Goal: Task Accomplishment & Management: Complete application form

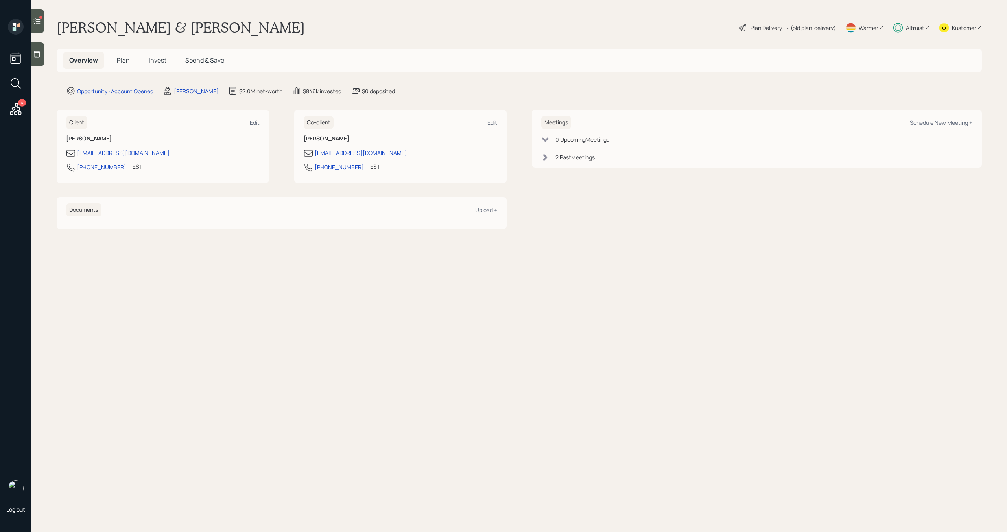
click at [35, 22] on icon at bounding box center [37, 21] width 7 height 6
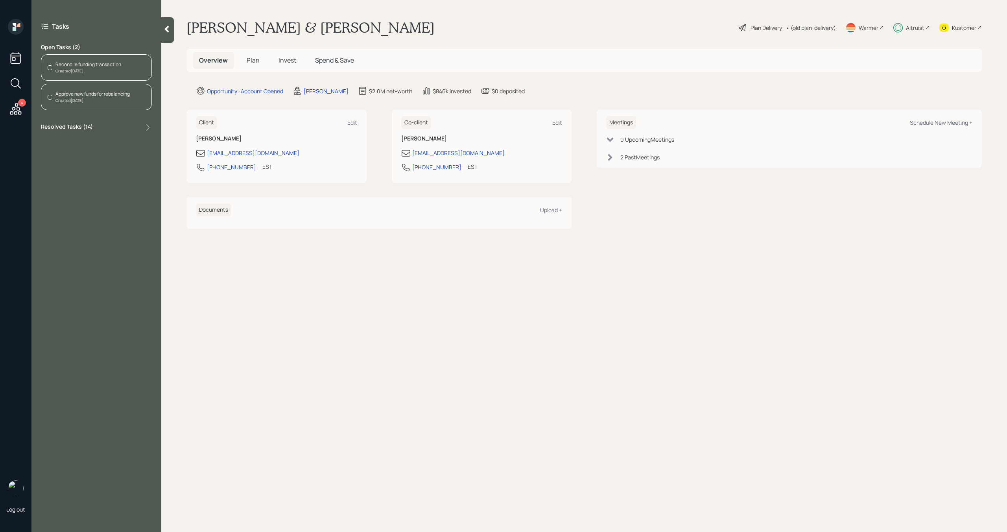
click at [69, 68] on div "Created Today" at bounding box center [88, 71] width 66 height 6
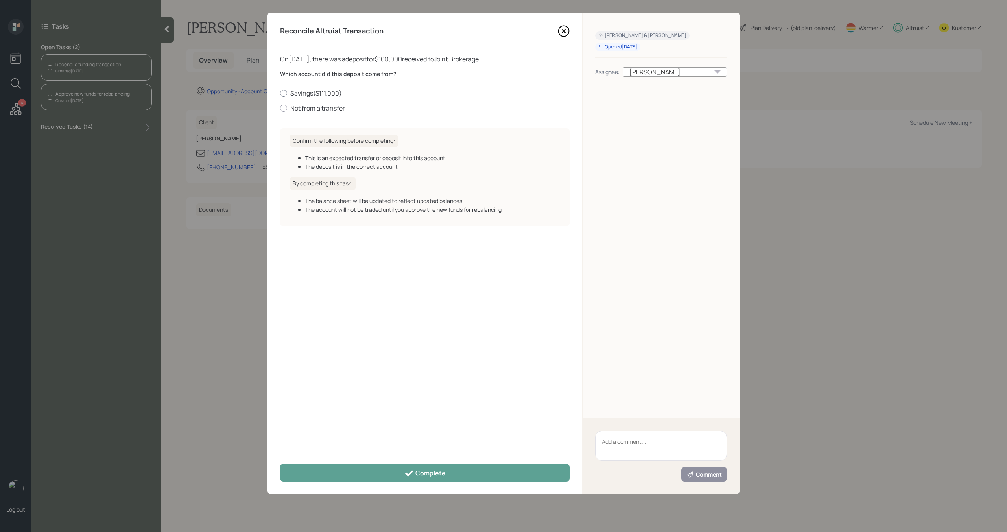
click at [284, 92] on div at bounding box center [283, 93] width 7 height 7
click at [280, 93] on input "Savings ( $111,000 )" at bounding box center [280, 93] width 0 height 0
radio input "true"
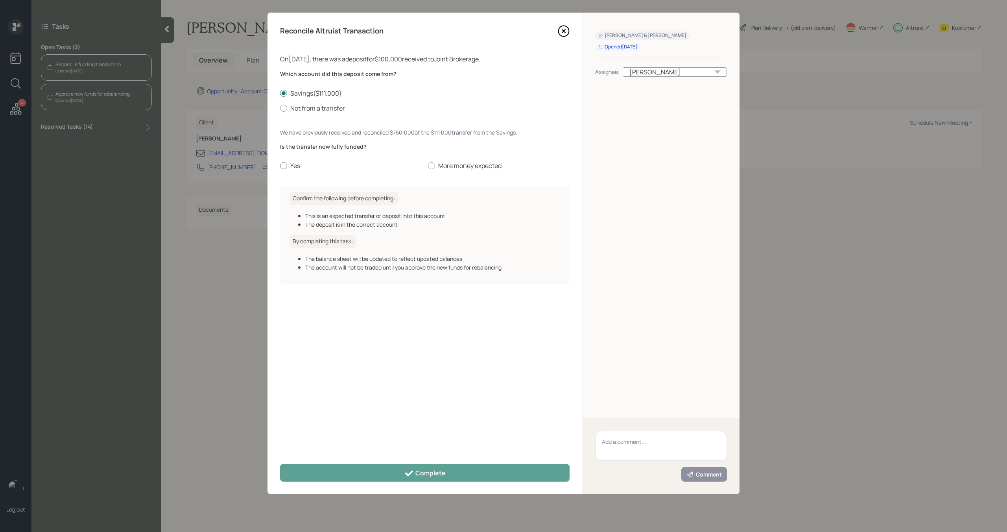
click at [286, 167] on div at bounding box center [283, 165] width 7 height 7
click at [280, 166] on input "Yes" at bounding box center [280, 166] width 0 height 0
radio input "true"
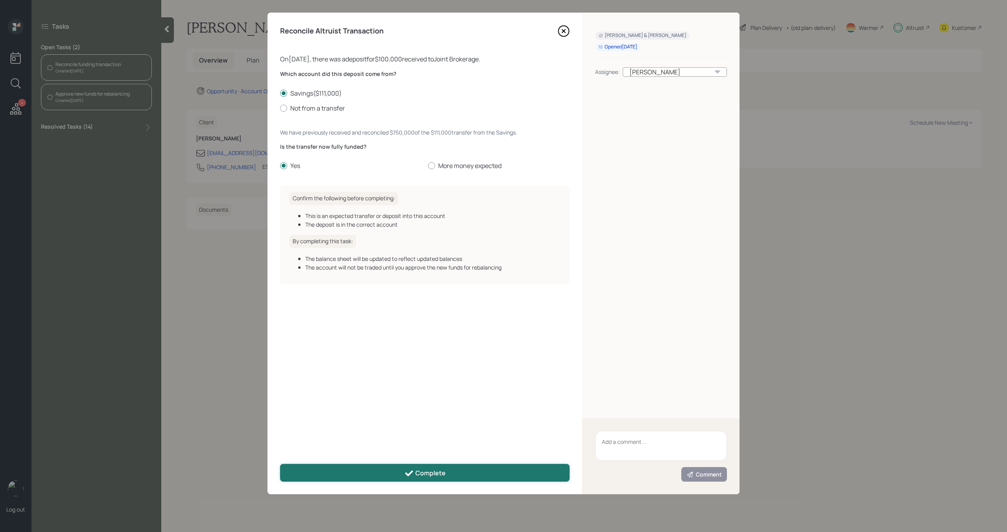
click at [399, 472] on button "Complete" at bounding box center [425, 473] width 290 height 18
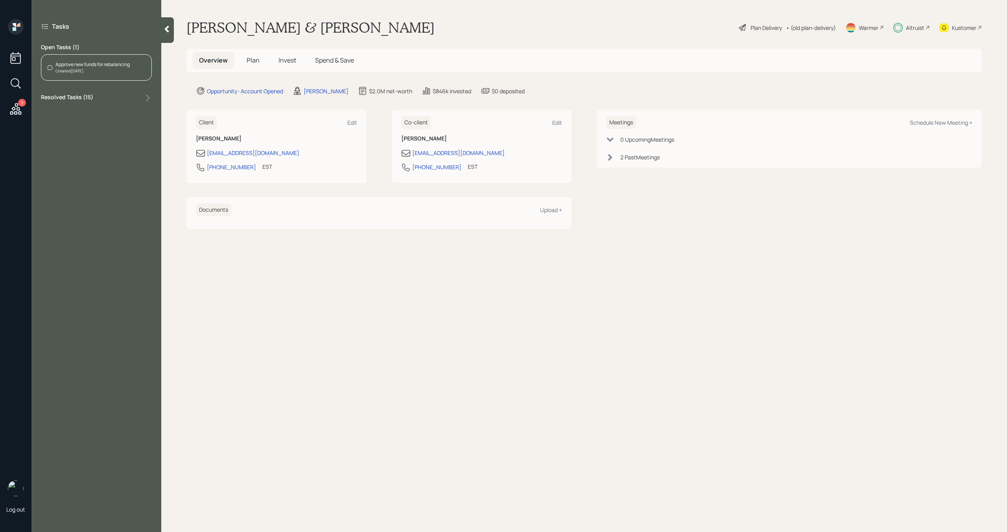
click at [129, 71] on div "Created Today" at bounding box center [92, 71] width 74 height 6
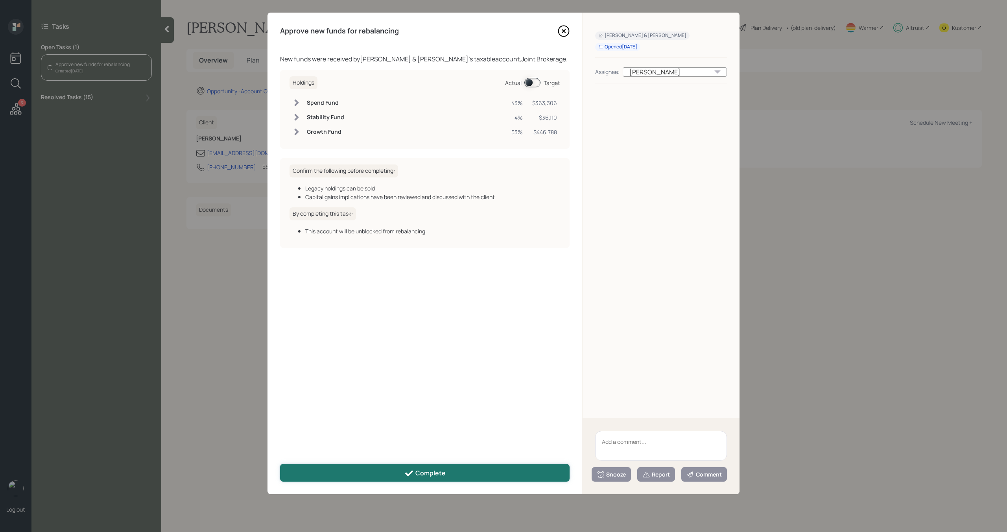
click at [419, 473] on div "Complete" at bounding box center [425, 473] width 41 height 9
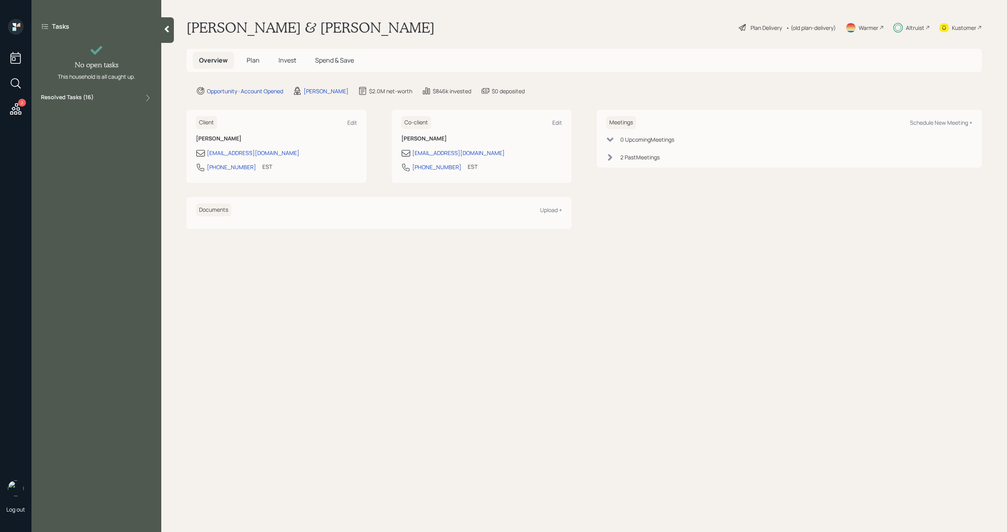
click at [286, 62] on span "Invest" at bounding box center [288, 60] width 18 height 9
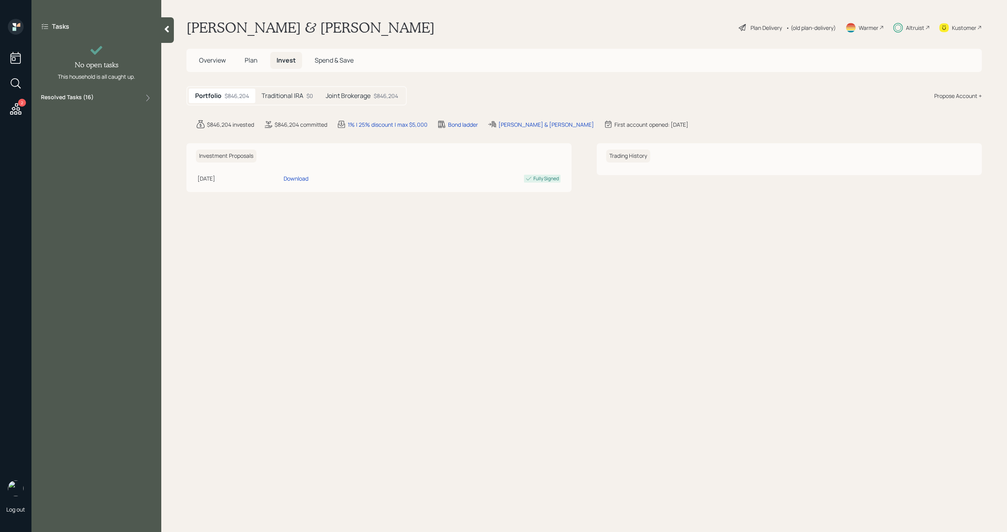
click at [13, 113] on icon at bounding box center [16, 109] width 14 height 14
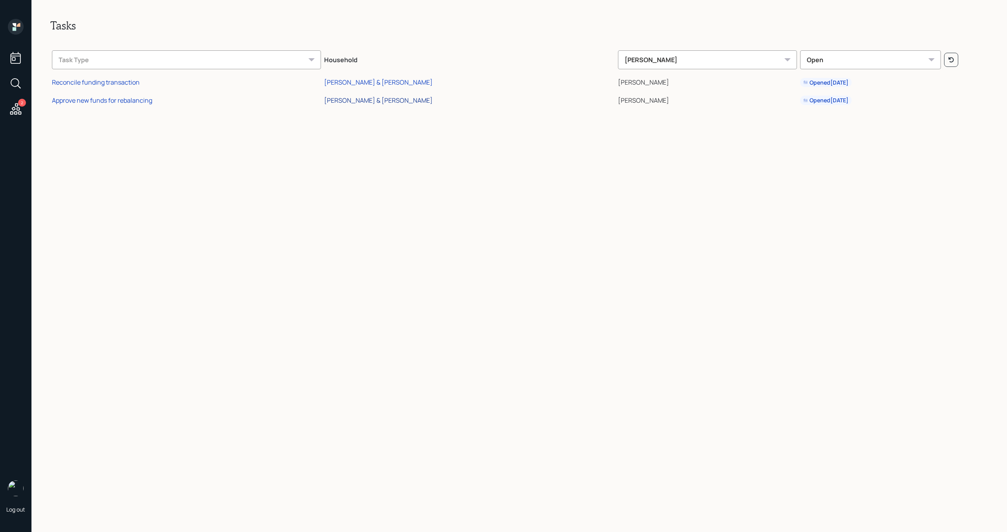
click at [389, 101] on div "Juan & Regina Niglio" at bounding box center [378, 100] width 109 height 9
